Goal: Task Accomplishment & Management: Manage account settings

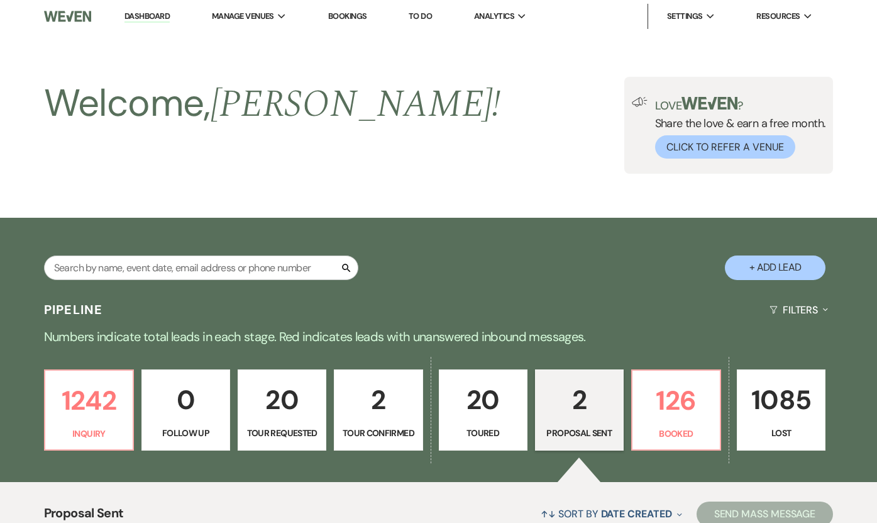
select select "6"
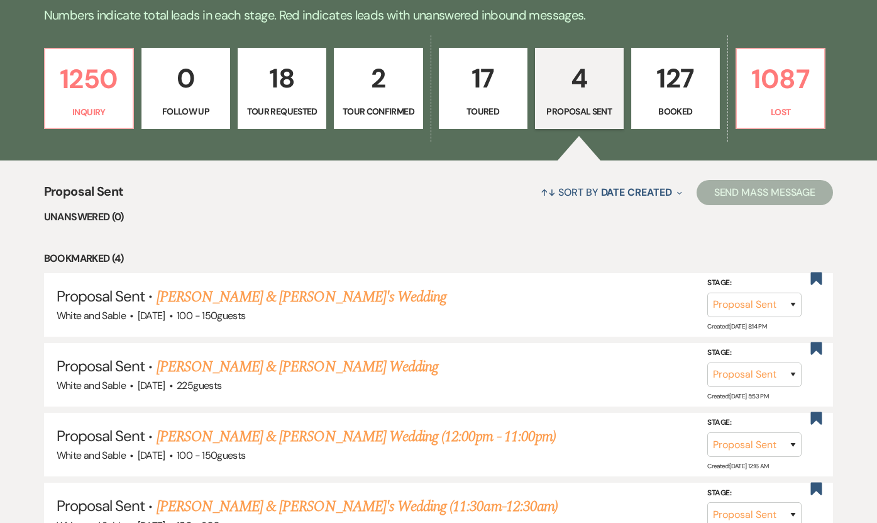
click at [677, 91] on p "127" at bounding box center [675, 78] width 72 height 42
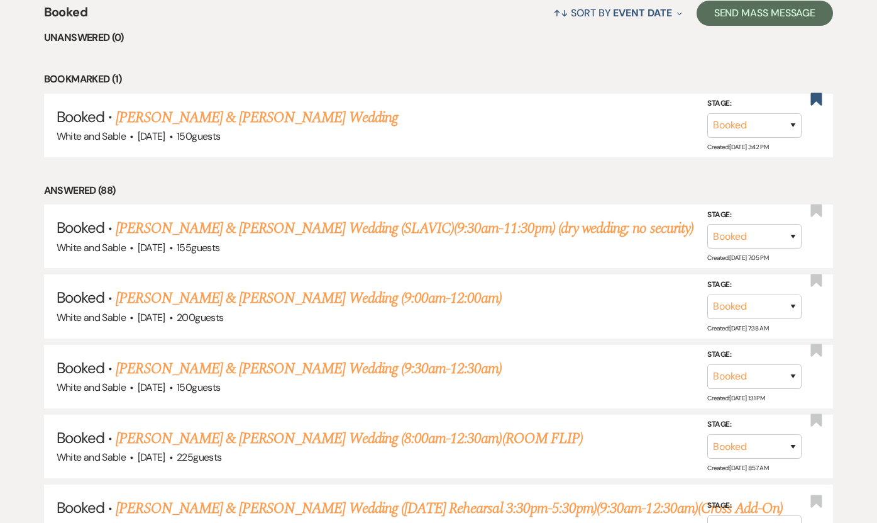
scroll to position [501, 0]
click at [263, 116] on link "[PERSON_NAME] & [PERSON_NAME] Wedding" at bounding box center [257, 117] width 282 height 23
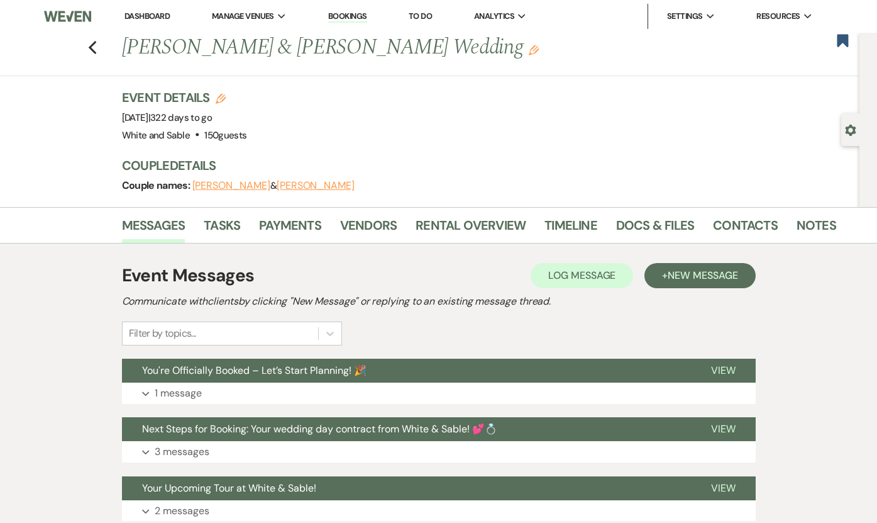
scroll to position [16, 0]
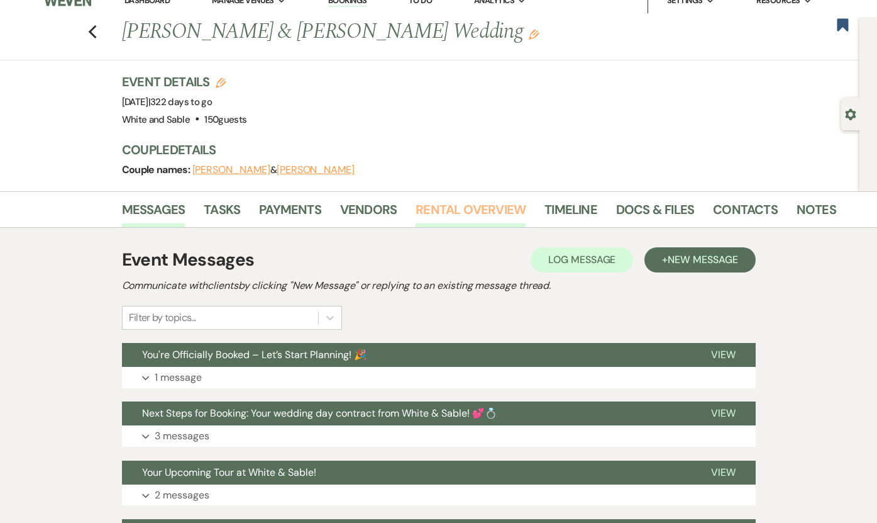
click at [465, 212] on link "Rental Overview" at bounding box center [471, 213] width 110 height 28
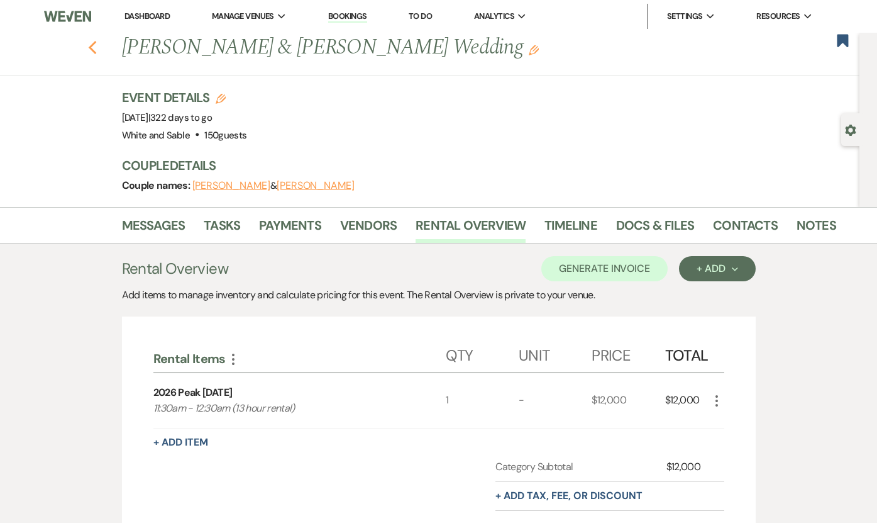
click at [91, 50] on icon "Previous" at bounding box center [92, 47] width 9 height 15
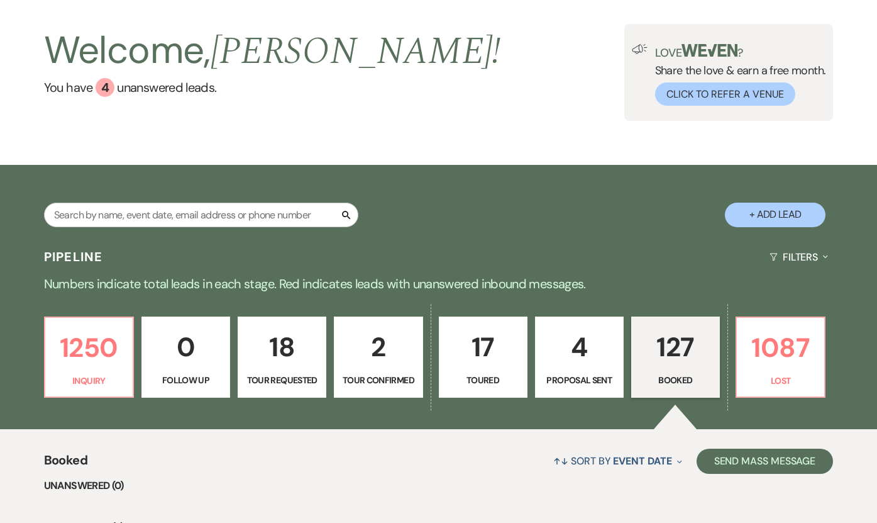
scroll to position [48, 0]
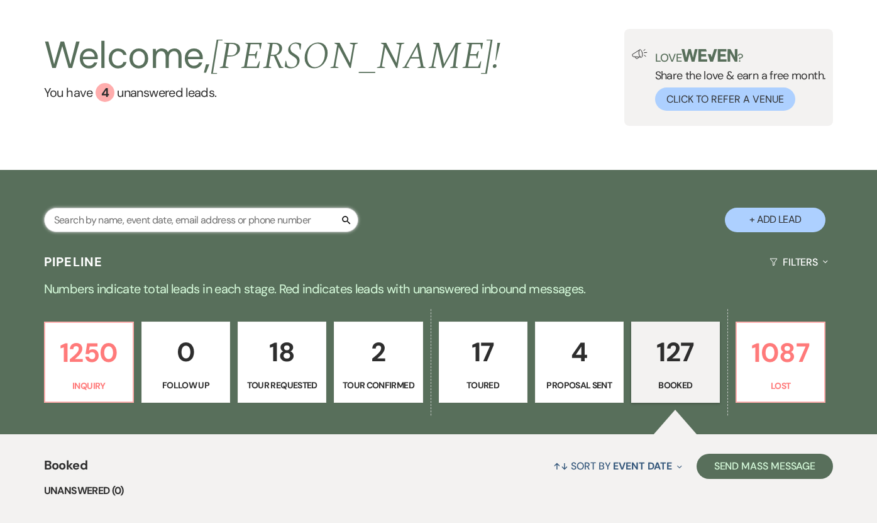
click at [218, 213] on input "text" at bounding box center [201, 220] width 314 height 25
click at [573, 353] on p "4" at bounding box center [579, 352] width 72 height 42
select select "6"
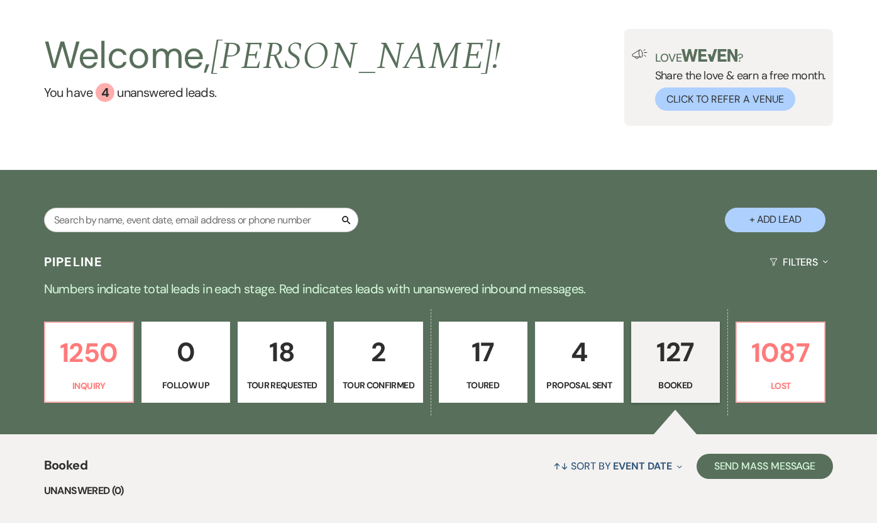
select select "6"
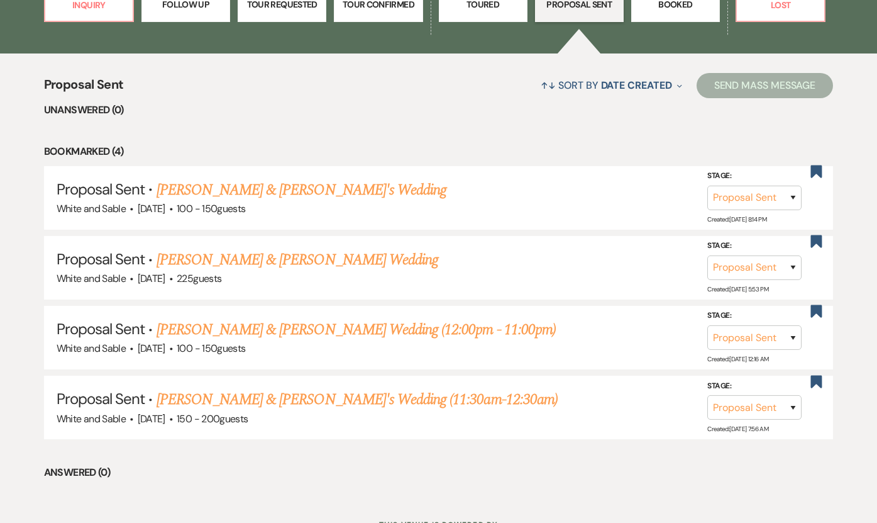
scroll to position [429, 0]
click at [353, 259] on link "[PERSON_NAME] & [PERSON_NAME] Wedding" at bounding box center [298, 259] width 282 height 23
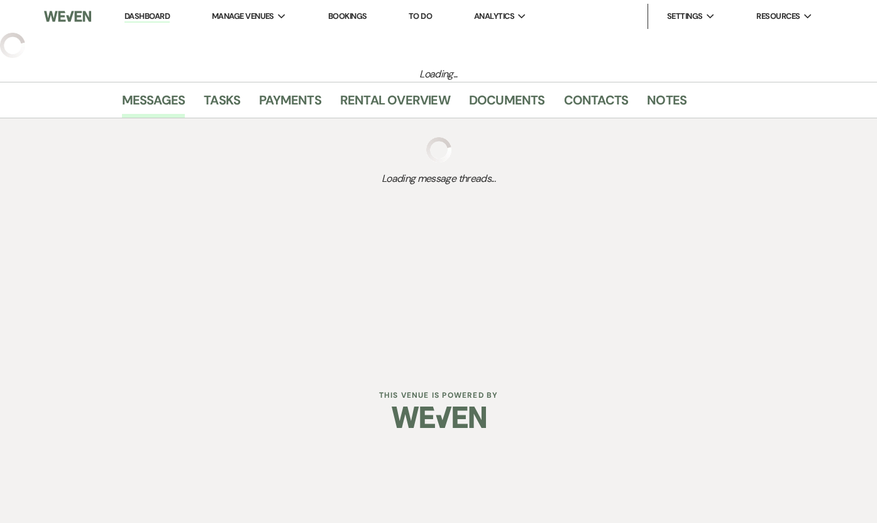
select select "6"
select select "12"
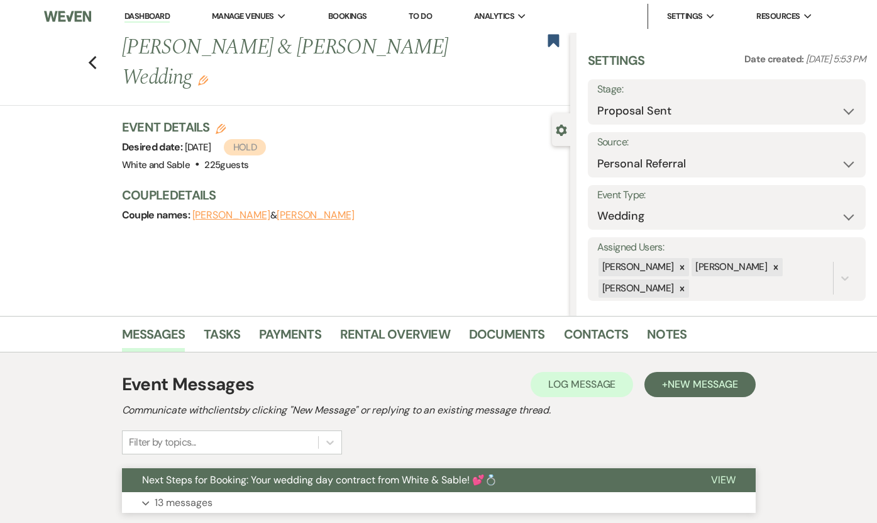
click at [255, 487] on button "Next Steps for Booking: Your wedding day contract from White & Sable! 💕💍" at bounding box center [406, 480] width 569 height 24
click at [97, 41] on div "Previous [PERSON_NAME] & [PERSON_NAME] Wedding Edit Bookmark" at bounding box center [282, 69] width 577 height 73
click at [96, 55] on icon "Previous" at bounding box center [92, 62] width 9 height 15
select select "6"
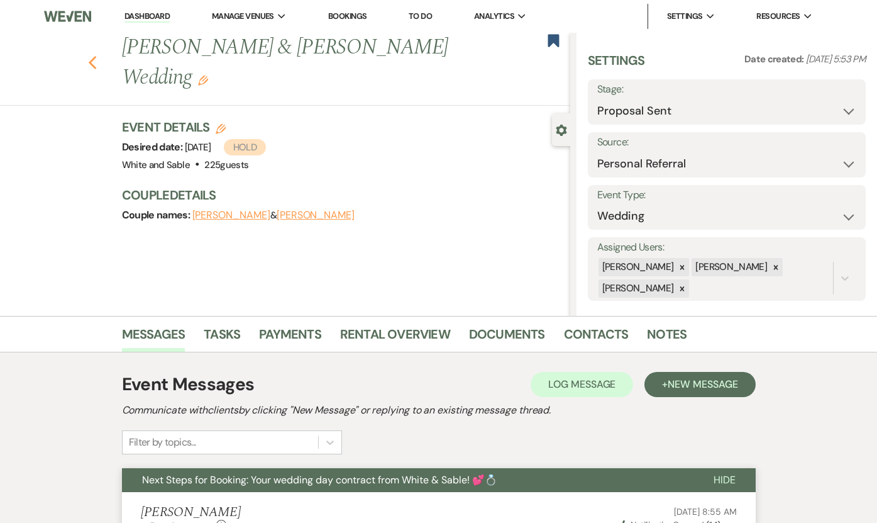
select select "6"
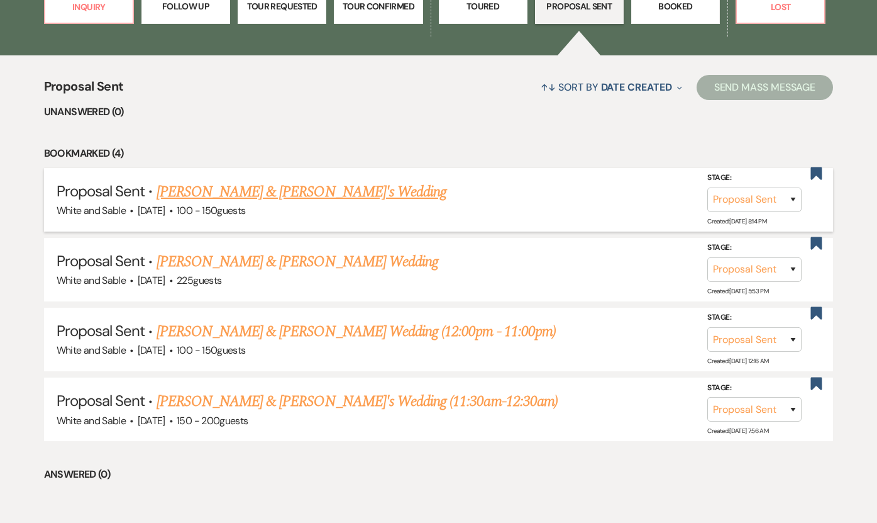
scroll to position [457, 0]
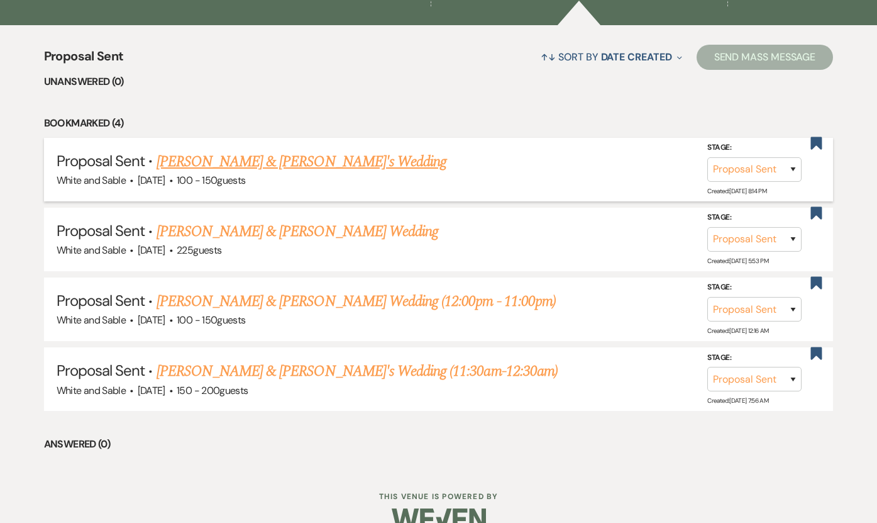
click at [221, 161] on link "[PERSON_NAME] & [PERSON_NAME]'s Wedding" at bounding box center [302, 161] width 291 height 23
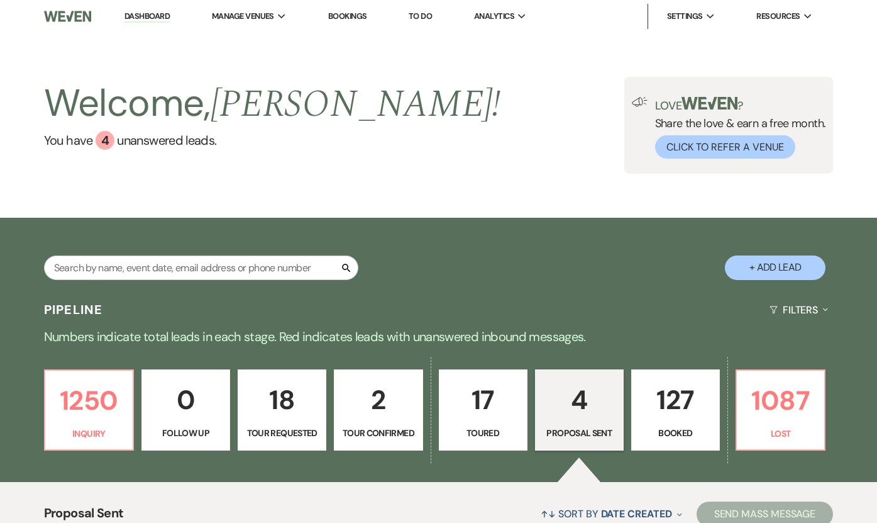
select select "6"
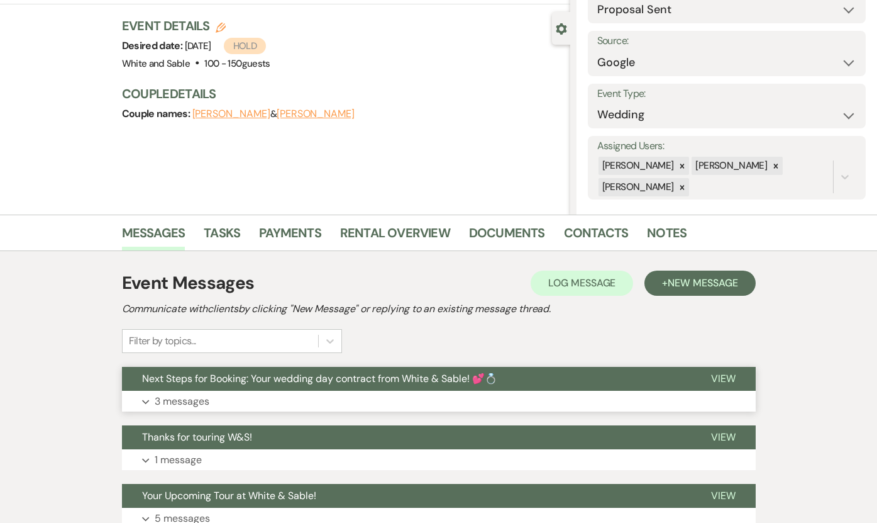
click at [236, 374] on span "Next Steps for Booking: Your wedding day contract from White & Sable! 💕💍" at bounding box center [319, 378] width 355 height 13
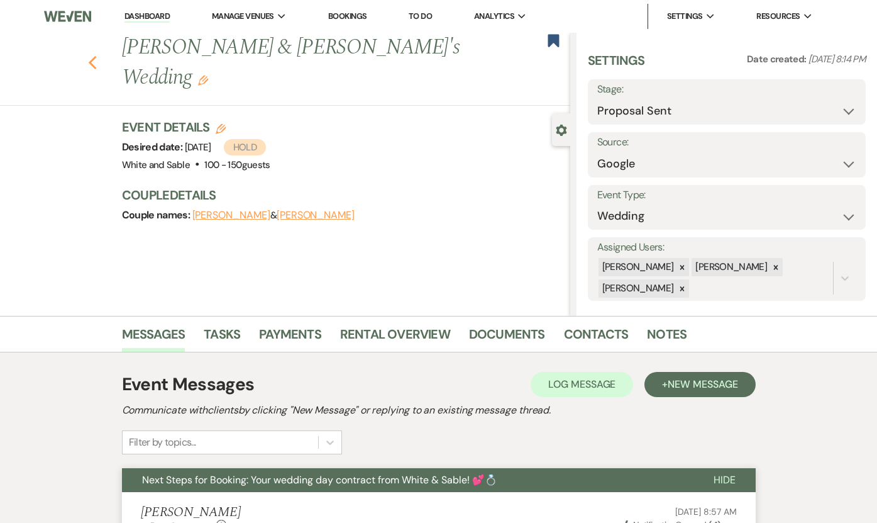
click at [89, 55] on icon "Previous" at bounding box center [92, 62] width 9 height 15
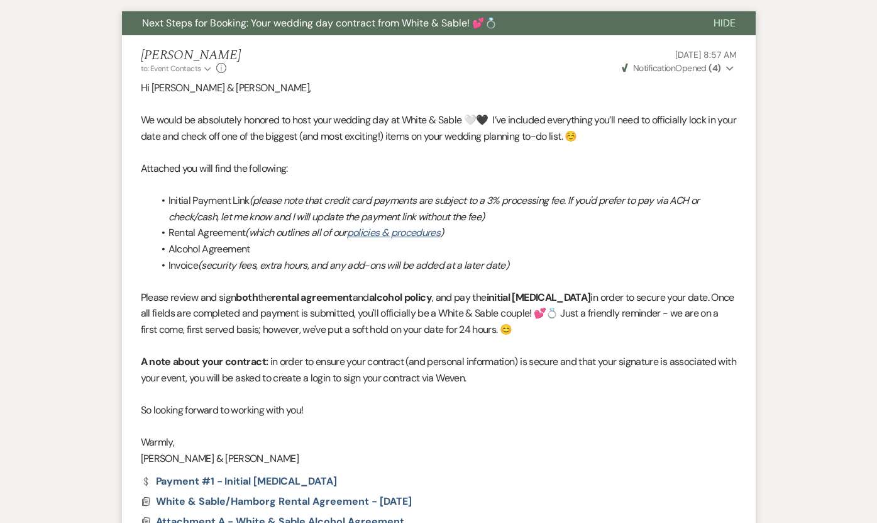
select select "6"
